Goal: Task Accomplishment & Management: Manage account settings

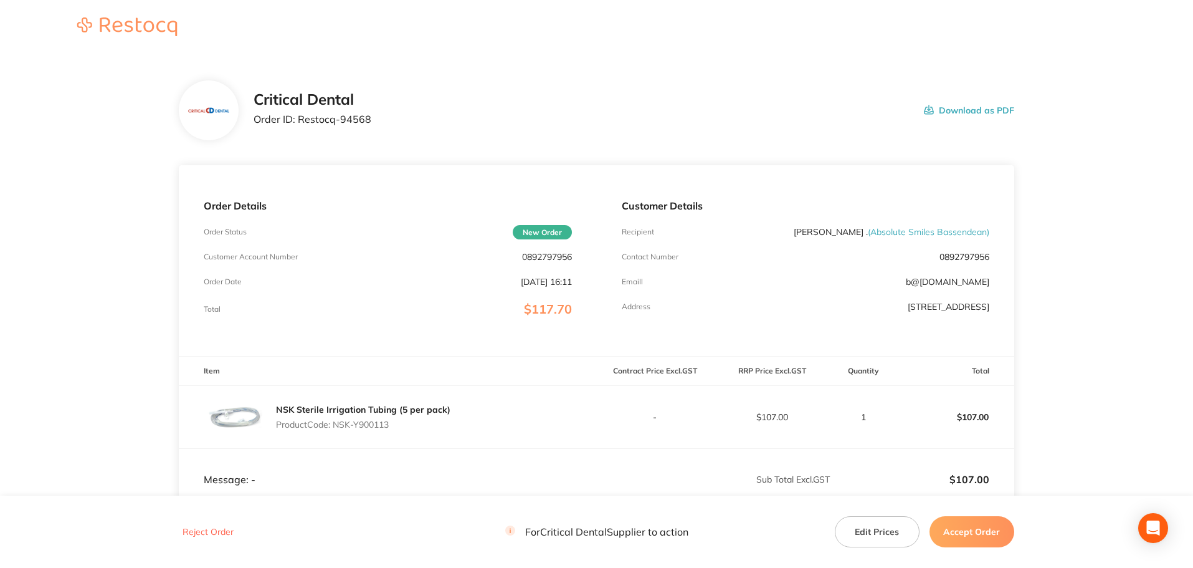
click at [976, 538] on button "Accept Order" at bounding box center [971, 531] width 85 height 31
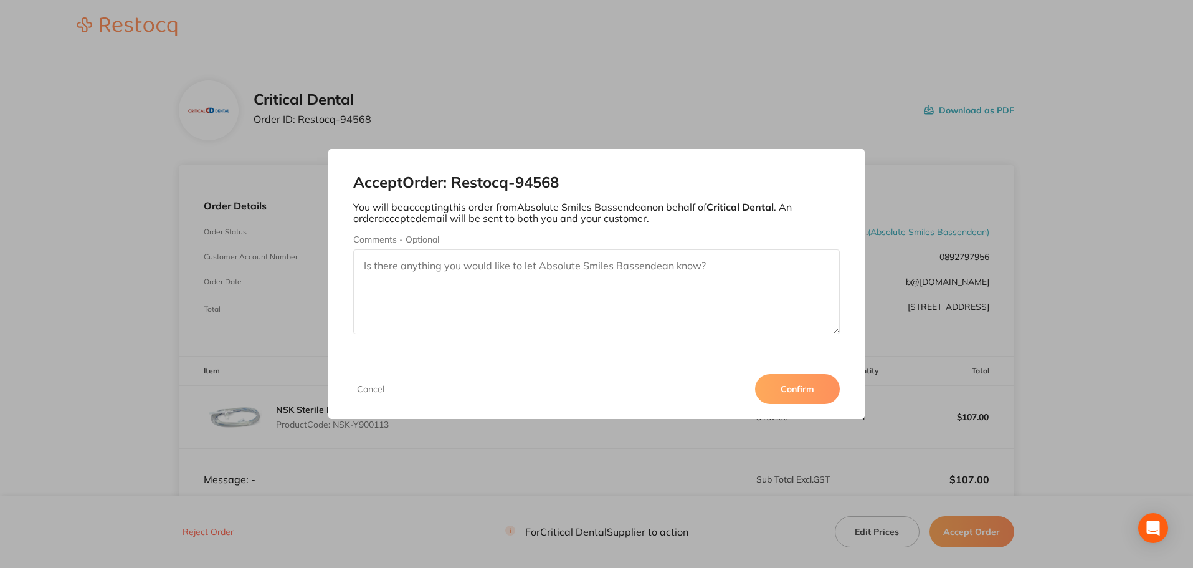
click at [802, 399] on button "Confirm" at bounding box center [797, 389] width 85 height 30
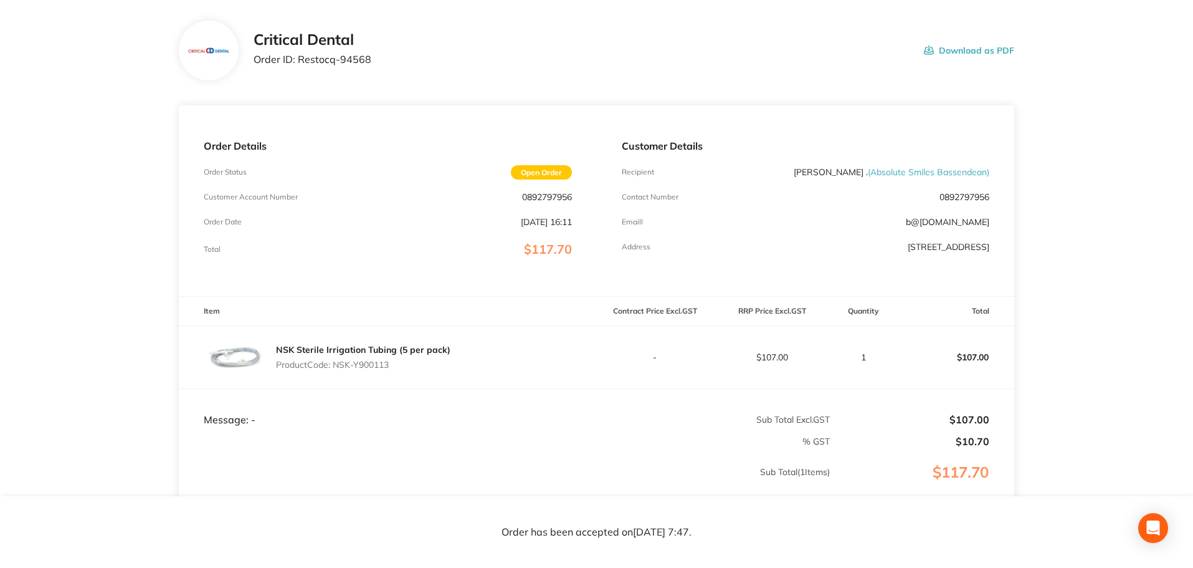
scroll to position [184, 0]
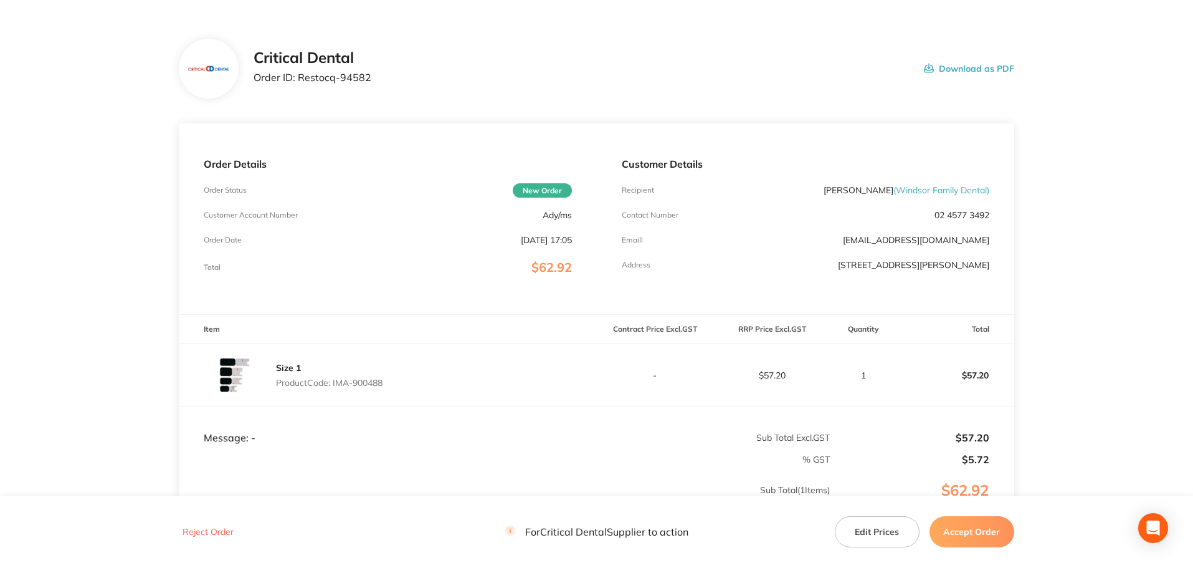
scroll to position [62, 0]
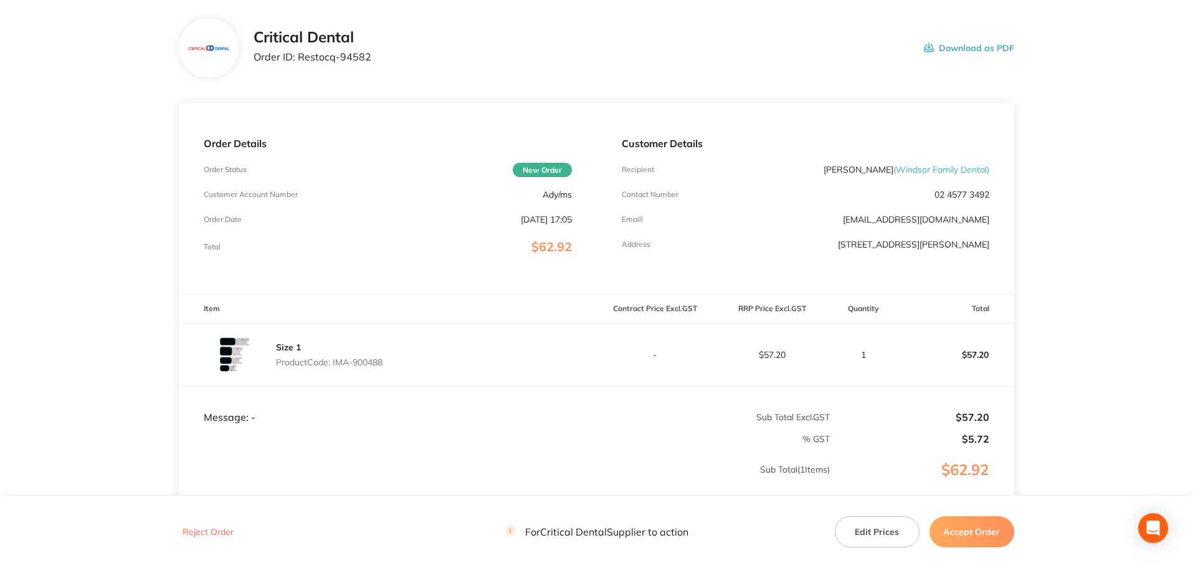
click at [955, 538] on button "Accept Order" at bounding box center [971, 531] width 85 height 31
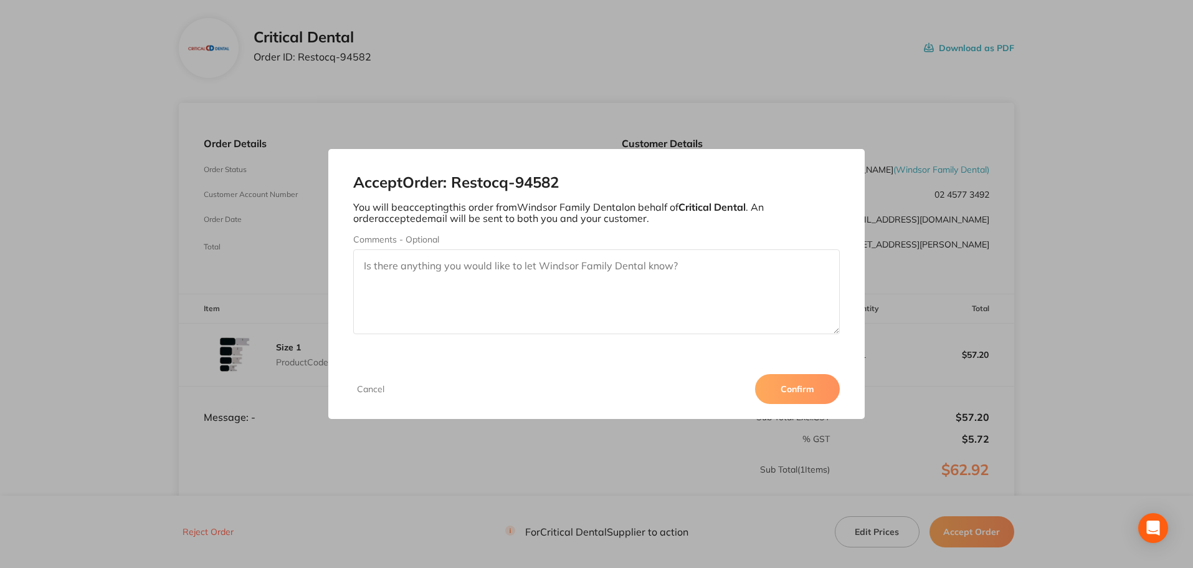
click at [819, 392] on button "Confirm" at bounding box center [797, 389] width 85 height 30
